Goal: Transaction & Acquisition: Book appointment/travel/reservation

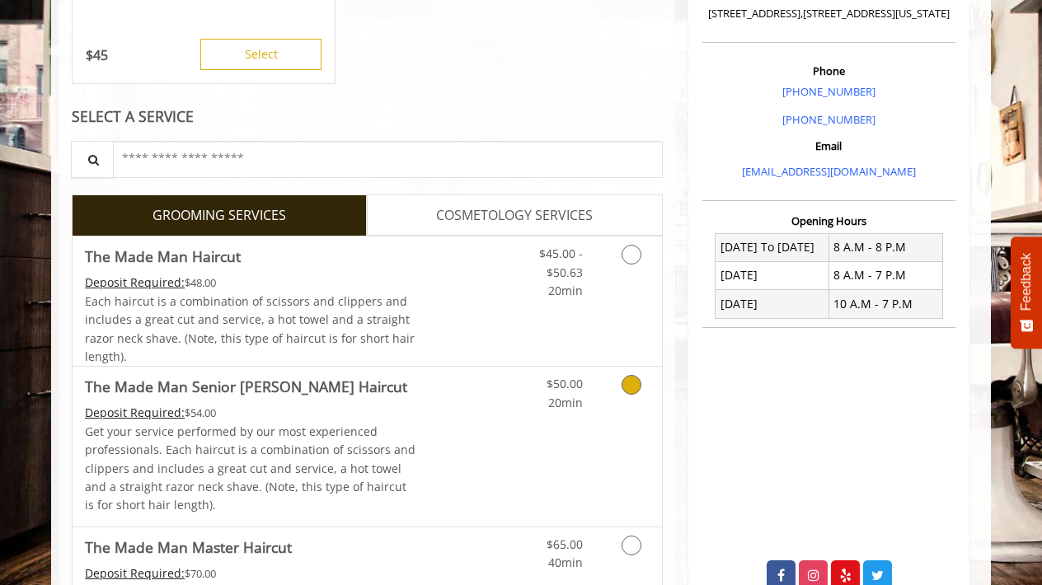
scroll to position [482, 0]
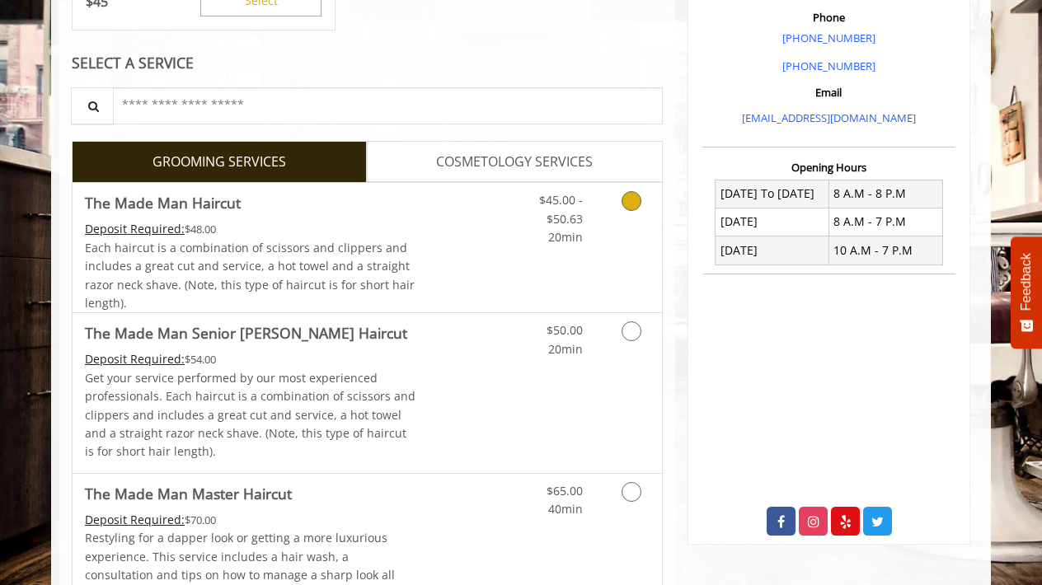
click at [633, 197] on icon "Grooming services" at bounding box center [631, 201] width 20 height 20
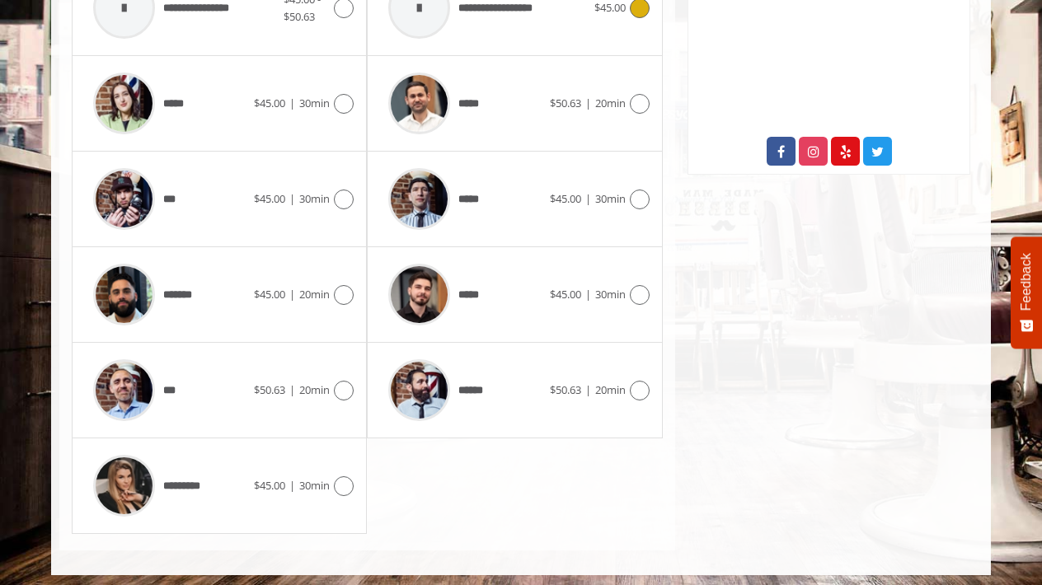
scroll to position [851, 0]
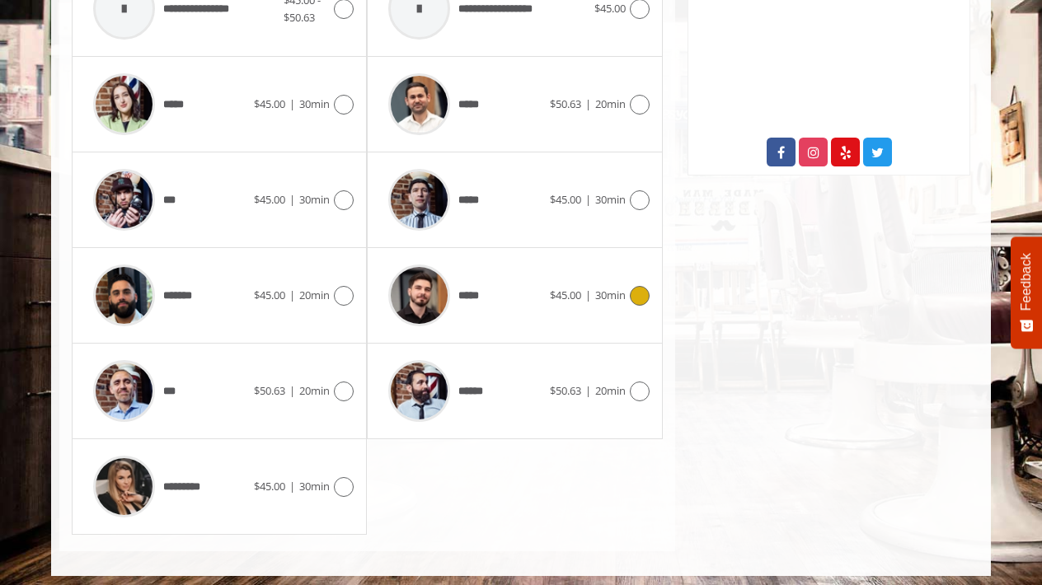
click at [636, 293] on icon at bounding box center [640, 296] width 20 height 20
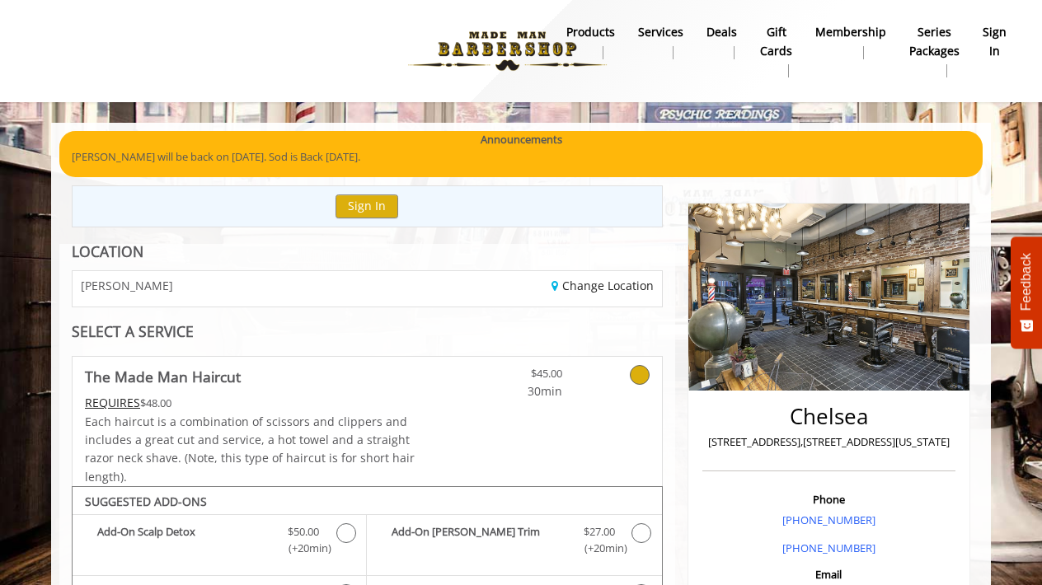
scroll to position [0, 0]
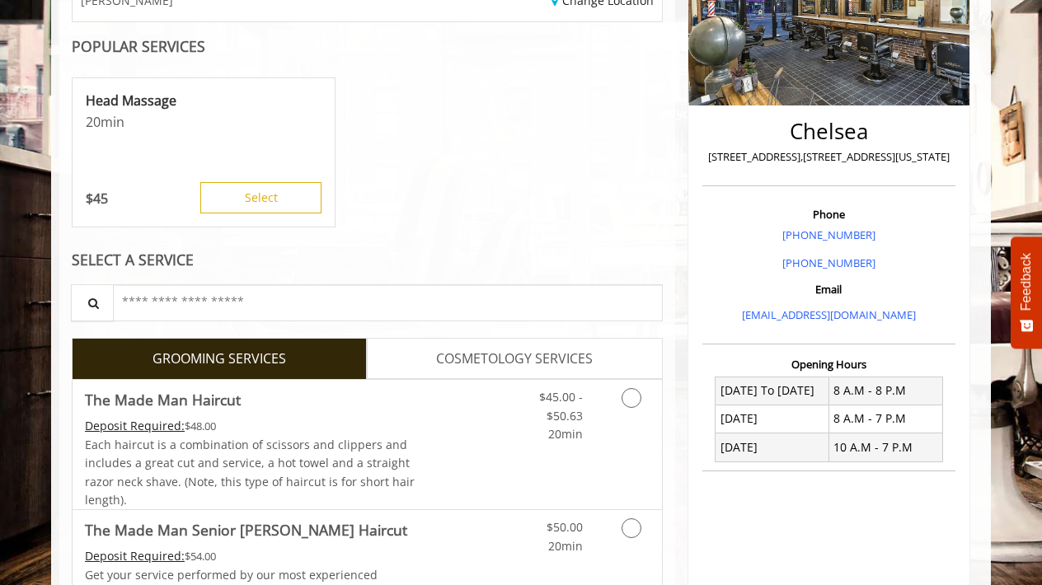
scroll to position [298, 0]
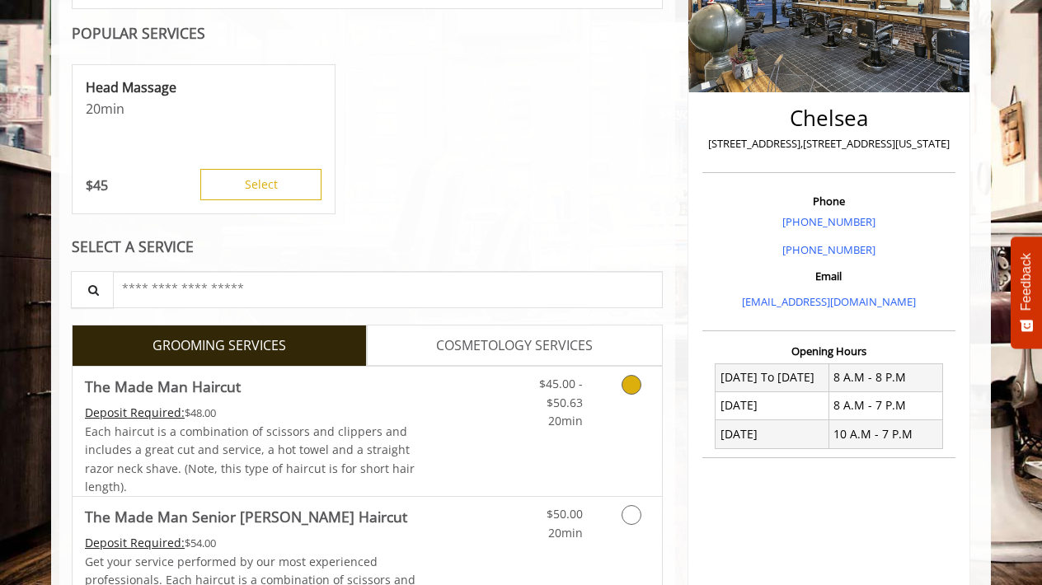
click at [621, 388] on link "Grooming services" at bounding box center [628, 398] width 42 height 63
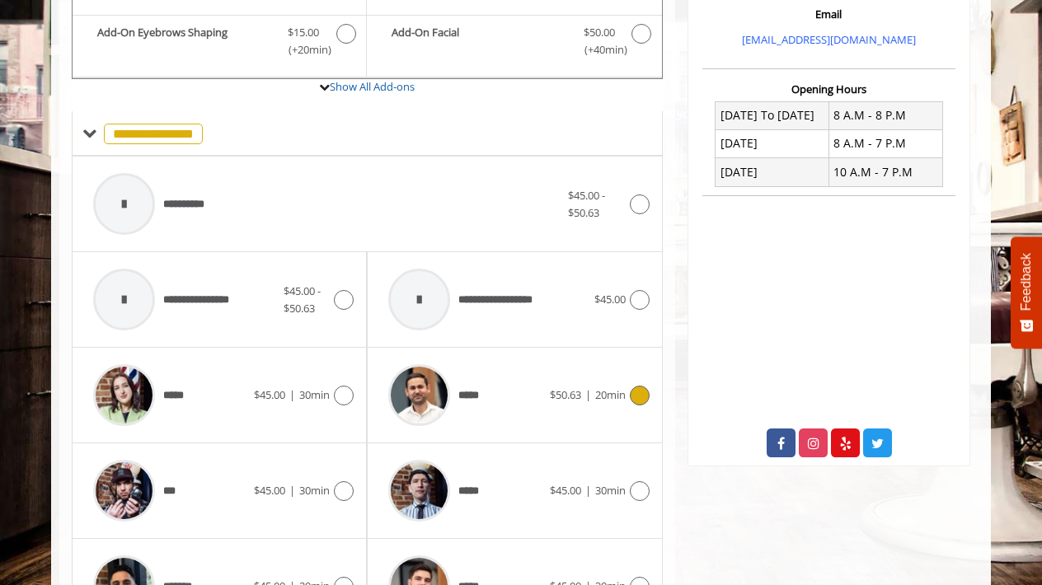
scroll to position [566, 0]
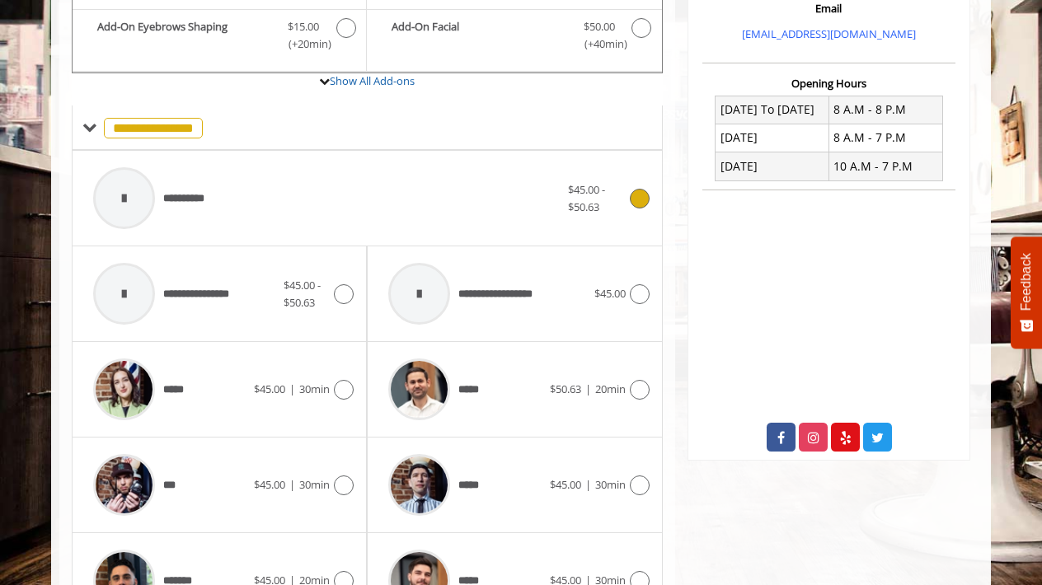
click at [642, 197] on icon at bounding box center [640, 199] width 20 height 20
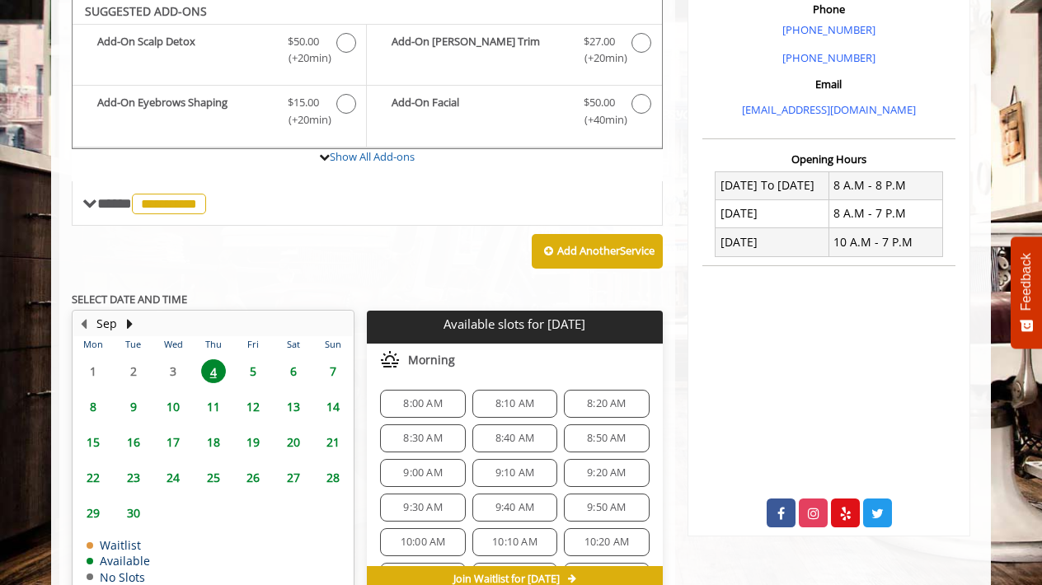
scroll to position [483, 0]
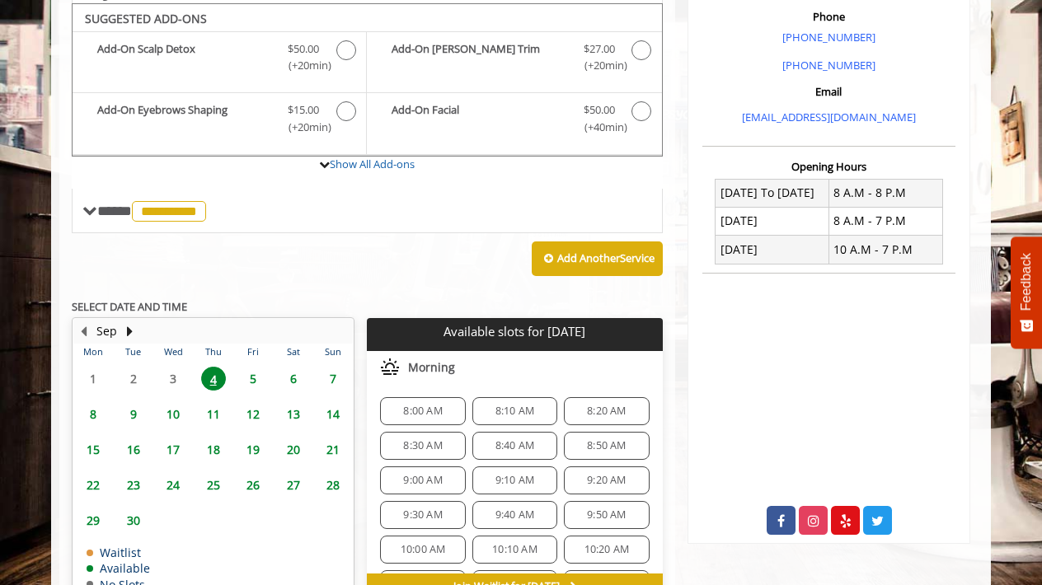
click at [519, 405] on span "8:10 AM" at bounding box center [514, 411] width 39 height 13
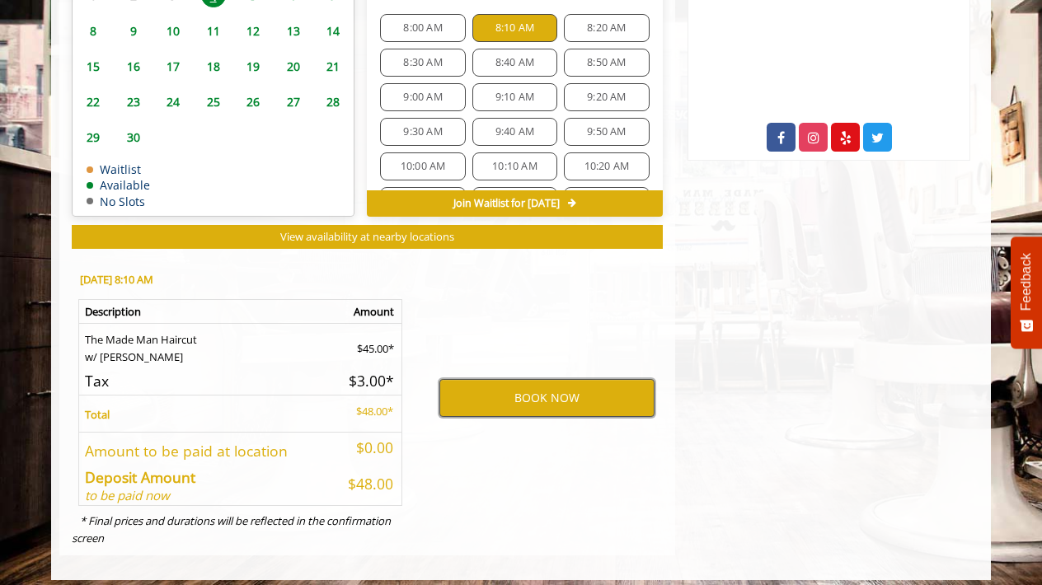
scroll to position [864, 0]
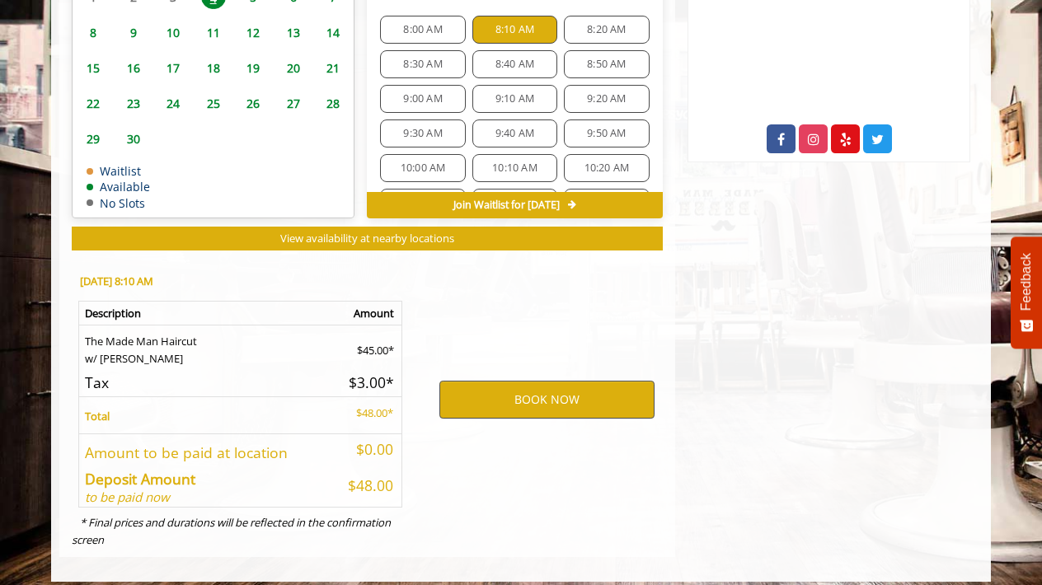
click at [566, 395] on button "BOOK NOW" at bounding box center [546, 400] width 215 height 38
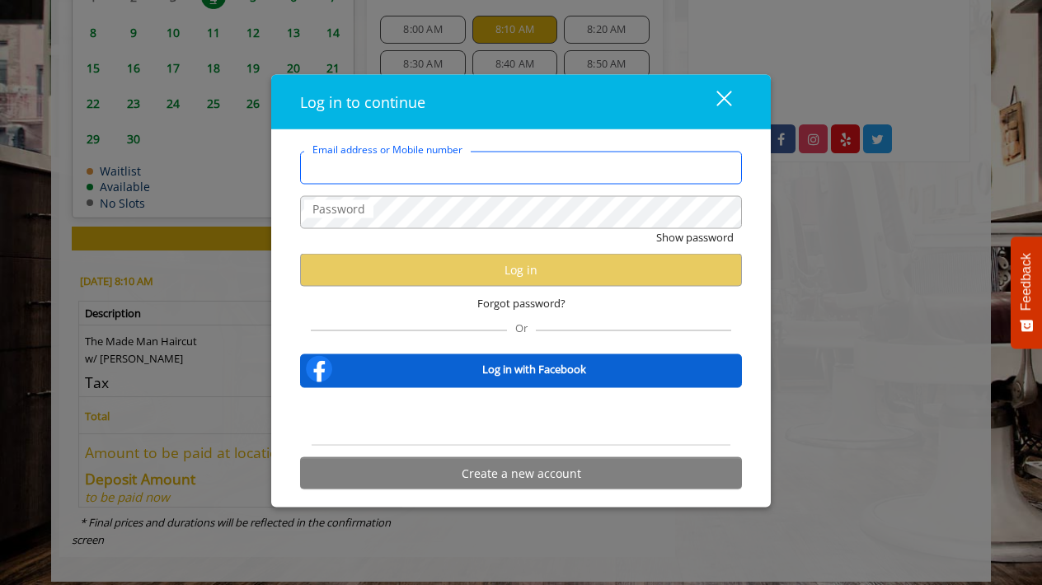
type input "**********"
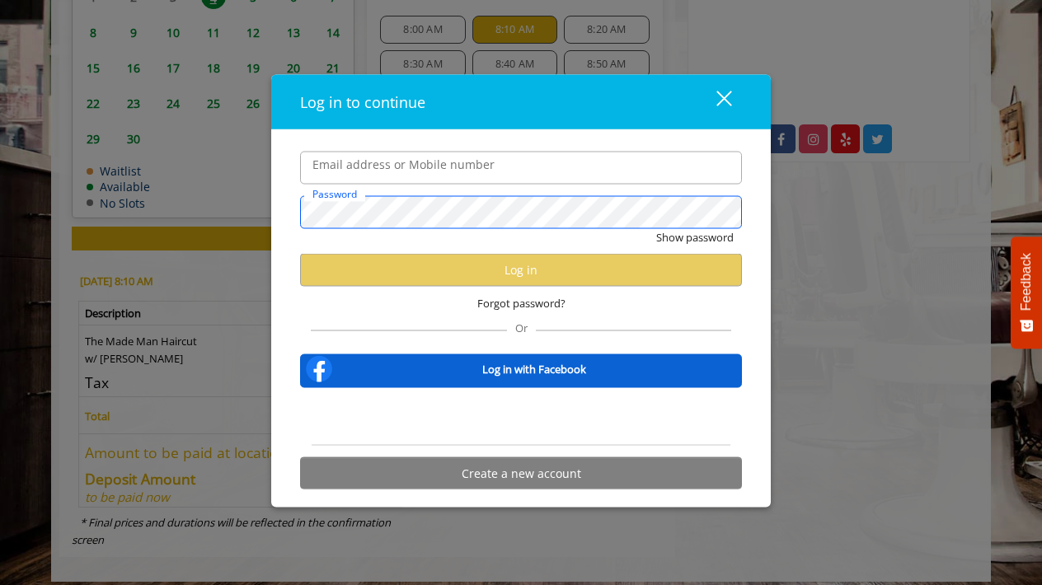
click at [694, 237] on button "Show password" at bounding box center [694, 236] width 77 height 17
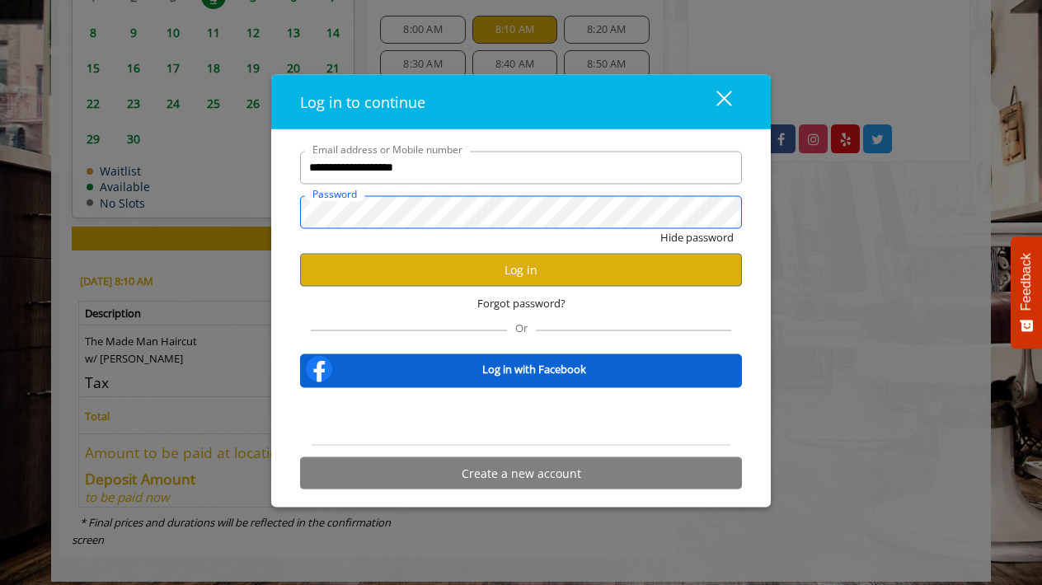
scroll to position [0, 0]
click at [510, 276] on button "Log in" at bounding box center [521, 270] width 442 height 32
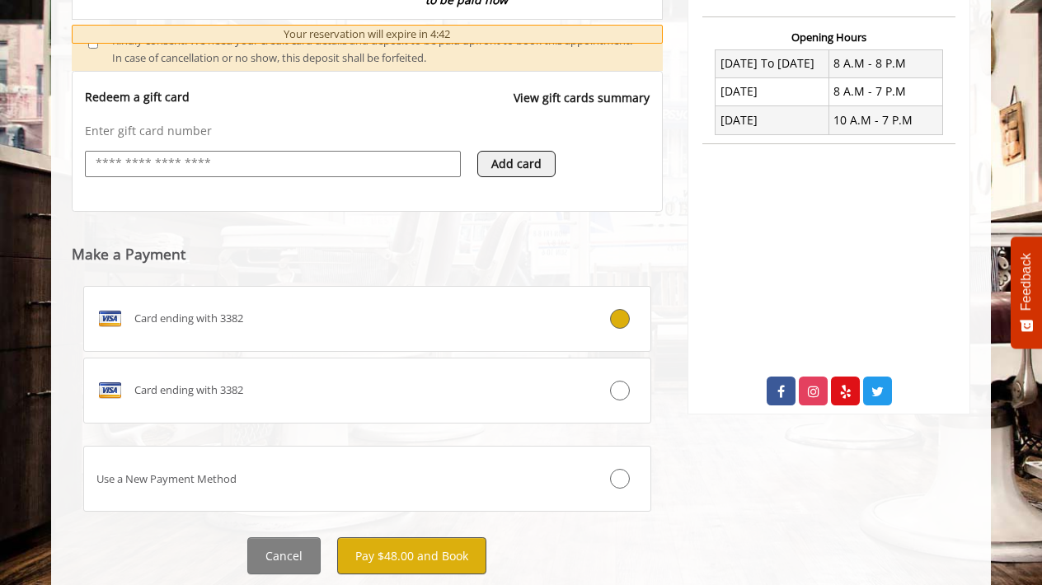
click at [431, 537] on button "Pay $48.00 and Book" at bounding box center [411, 555] width 149 height 37
